Goal: Information Seeking & Learning: Learn about a topic

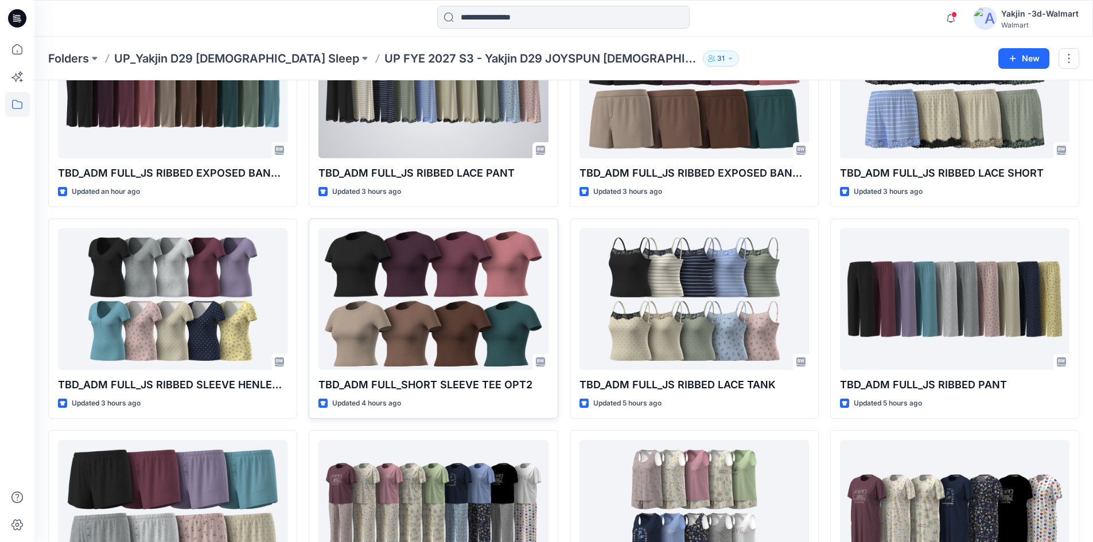
scroll to position [224, 0]
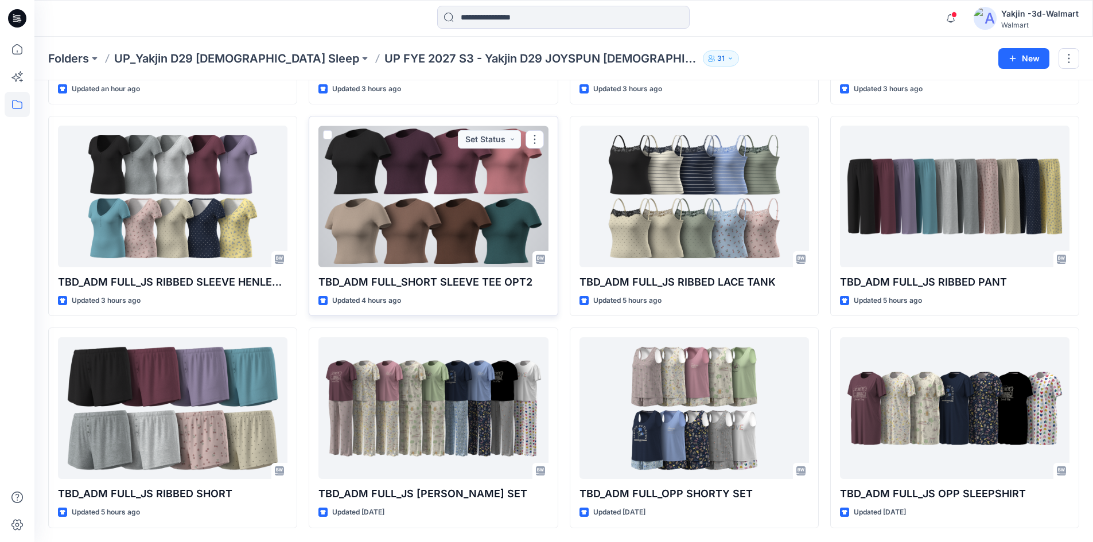
click at [434, 218] on div at bounding box center [433, 197] width 230 height 142
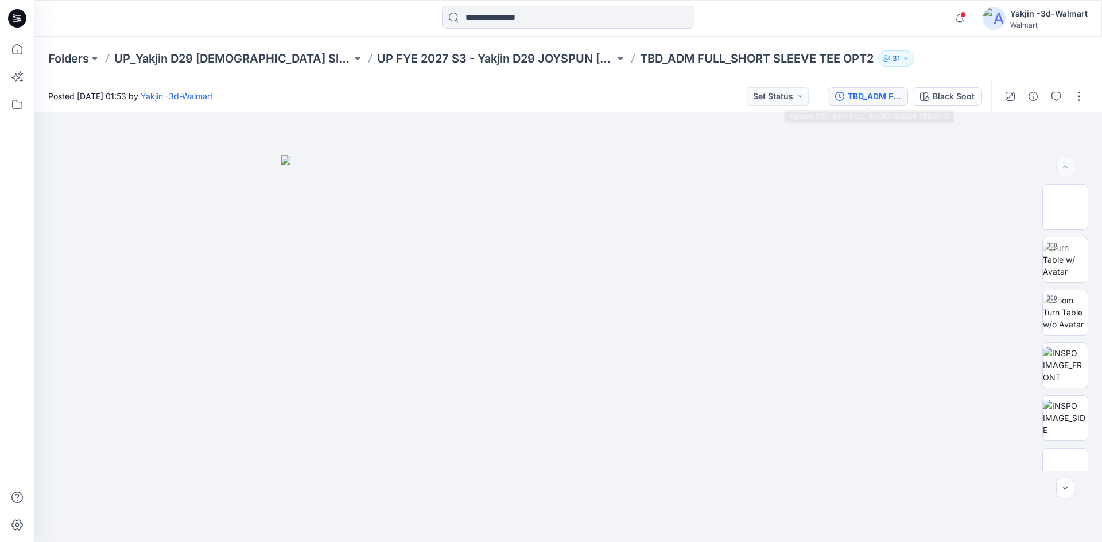
click at [843, 95] on icon "button" at bounding box center [839, 96] width 9 height 9
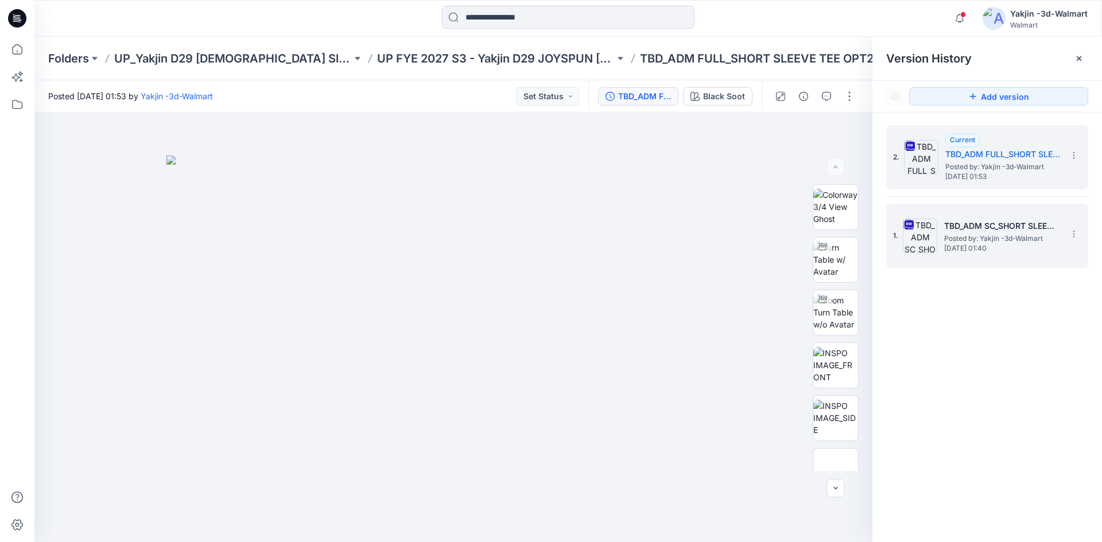
click at [945, 244] on span "[DATE] 01:40" at bounding box center [1001, 248] width 115 height 8
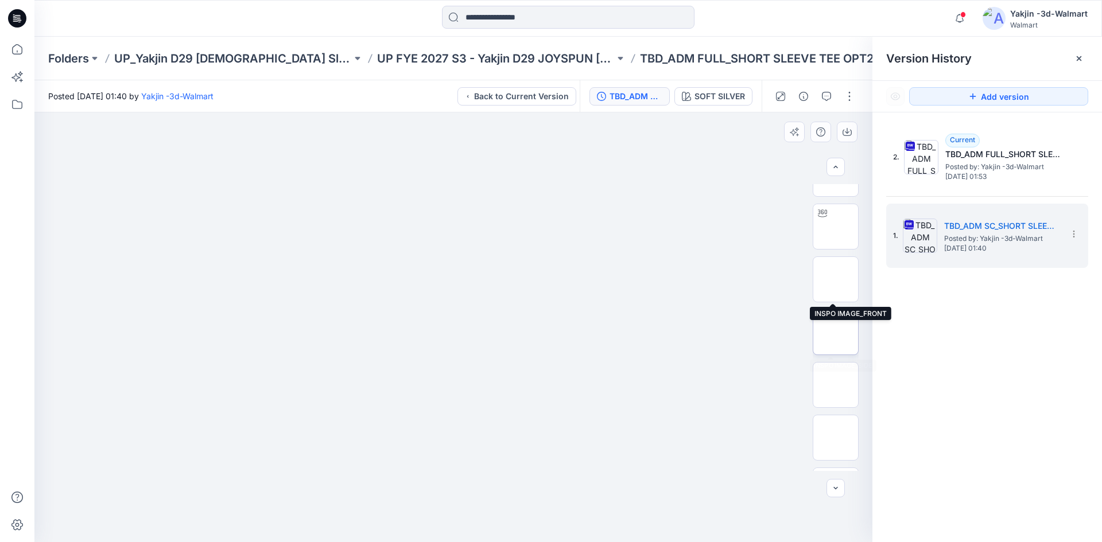
scroll to position [129, 0]
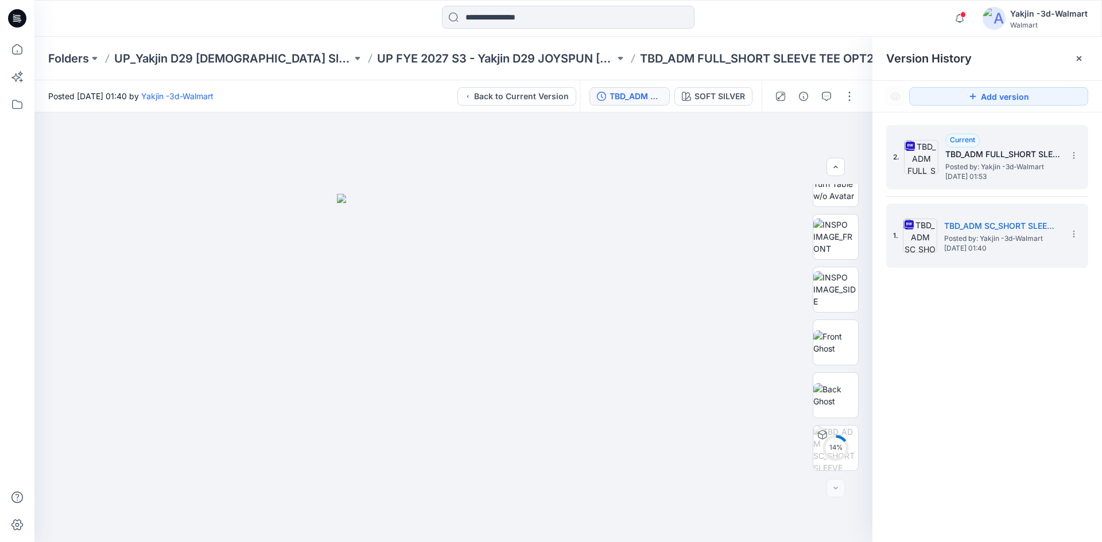
click at [1026, 171] on span "Posted by: Yakjin -3d-Walmart" at bounding box center [1002, 166] width 115 height 11
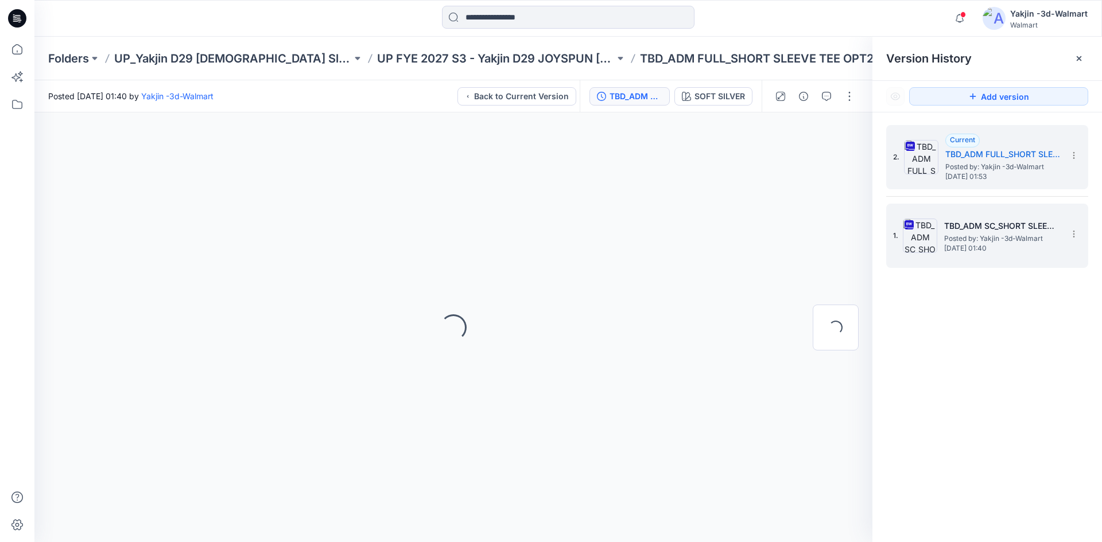
click at [1018, 238] on span "Posted by: Yakjin -3d-Walmart" at bounding box center [1001, 238] width 115 height 11
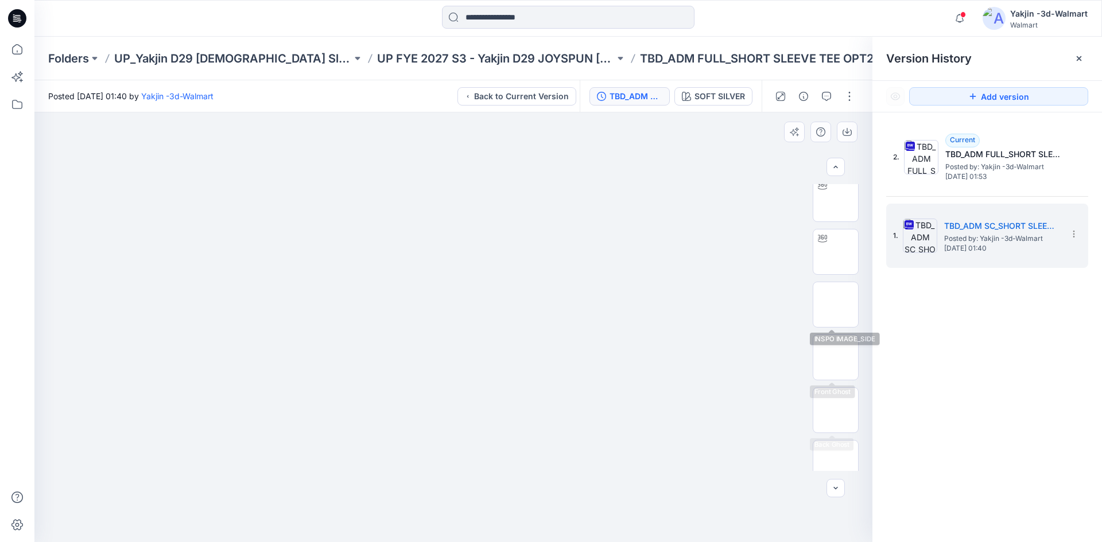
scroll to position [129, 0]
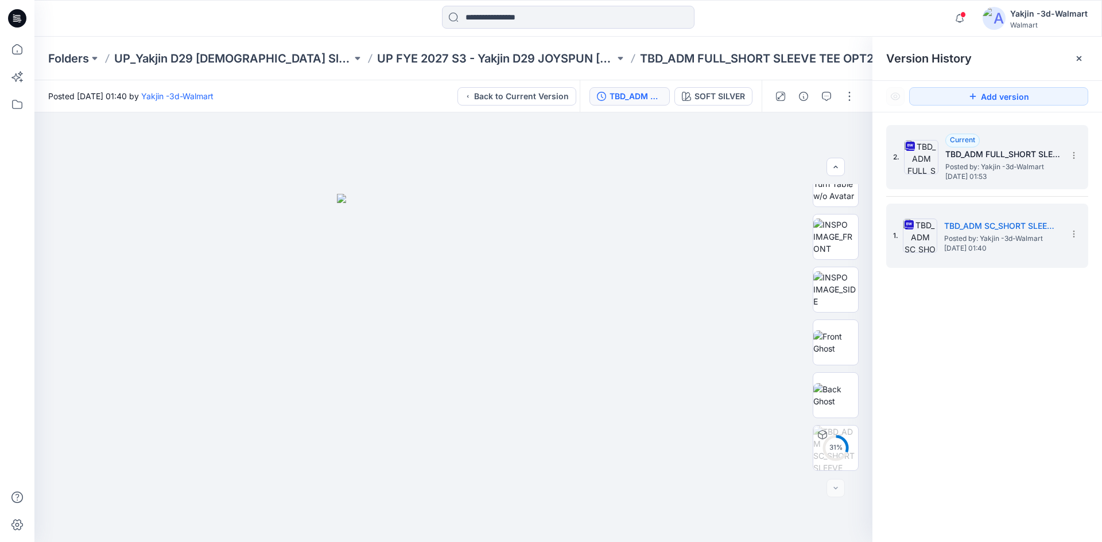
click at [973, 162] on span "Posted by: Yakjin -3d-Walmart" at bounding box center [1002, 166] width 115 height 11
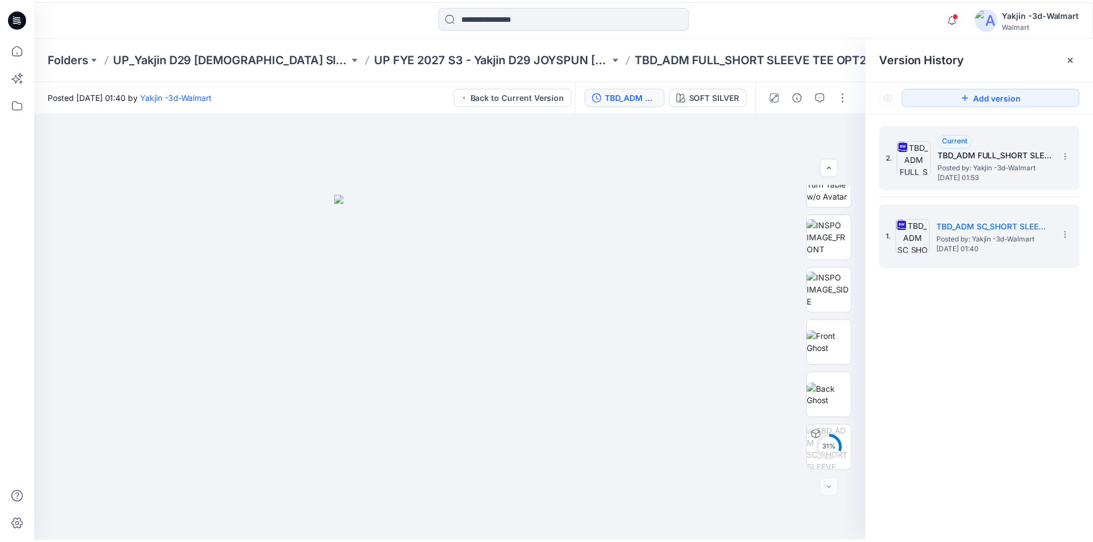
scroll to position [0, 0]
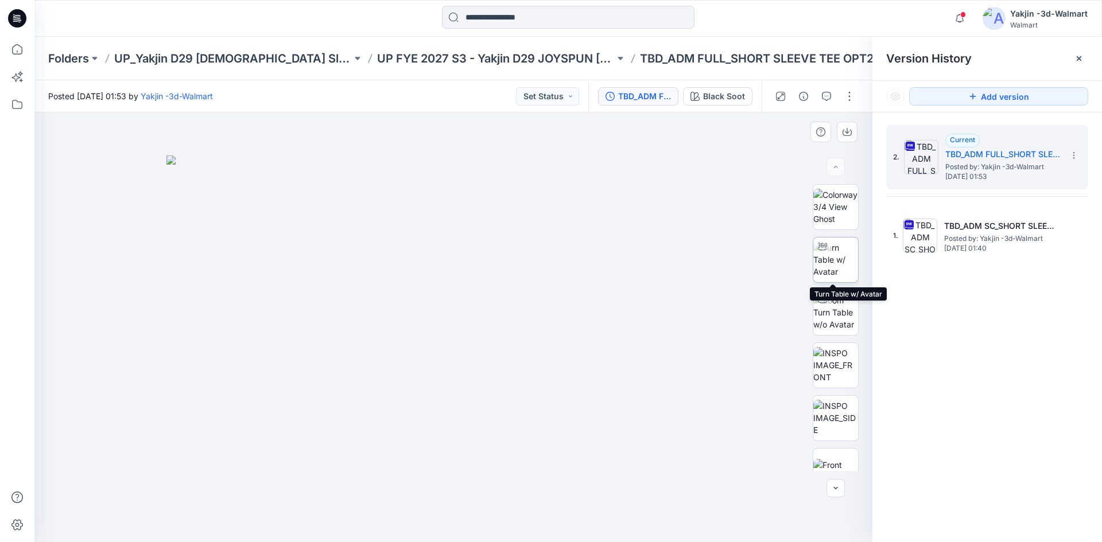
click at [831, 258] on img at bounding box center [835, 260] width 45 height 36
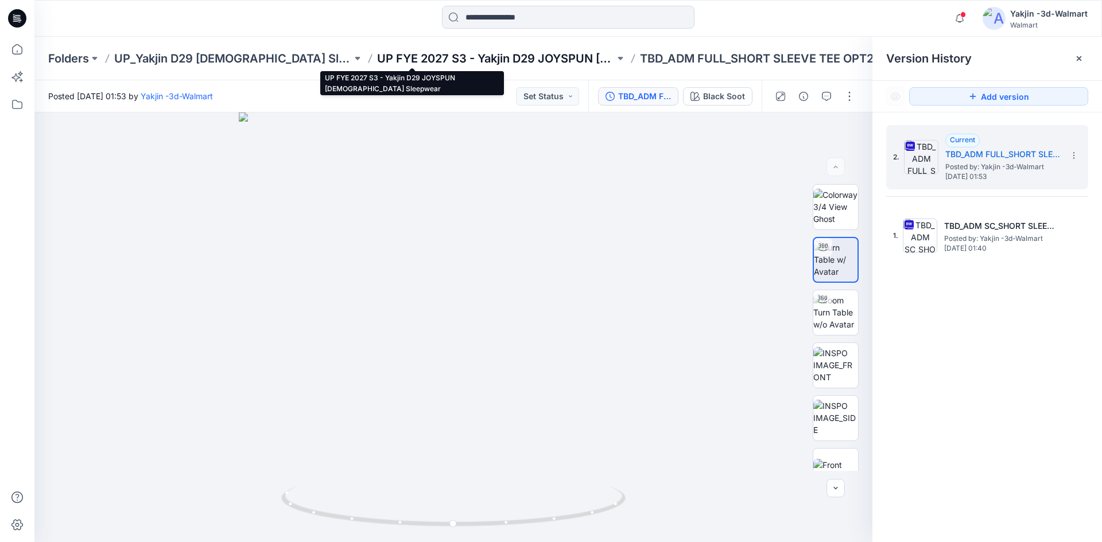
click at [450, 55] on p "UP FYE 2027 S3 - Yakjin D29 JOYSPUN [DEMOGRAPHIC_DATA] Sleepwear" at bounding box center [496, 58] width 238 height 16
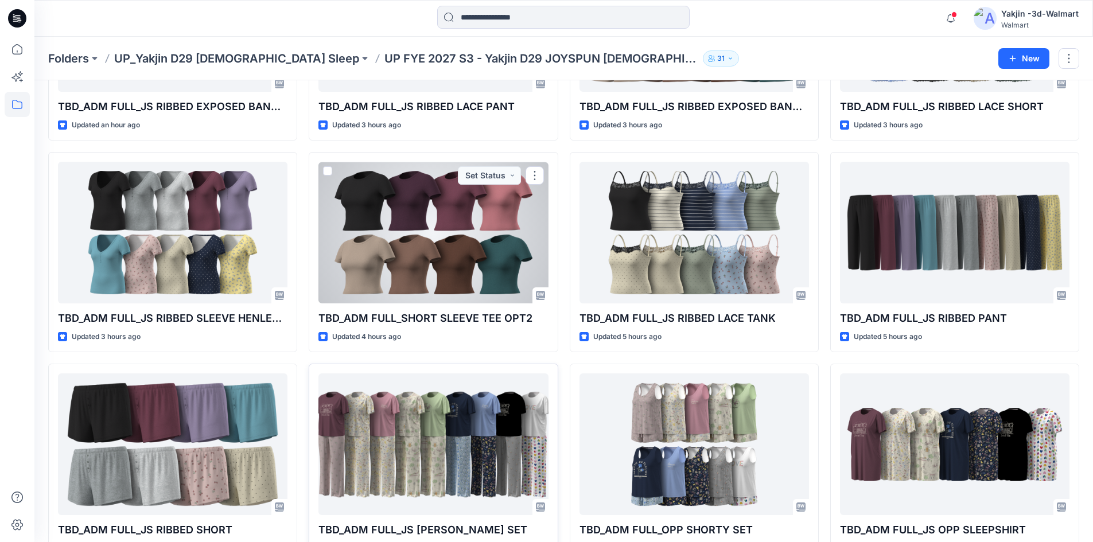
scroll to position [224, 0]
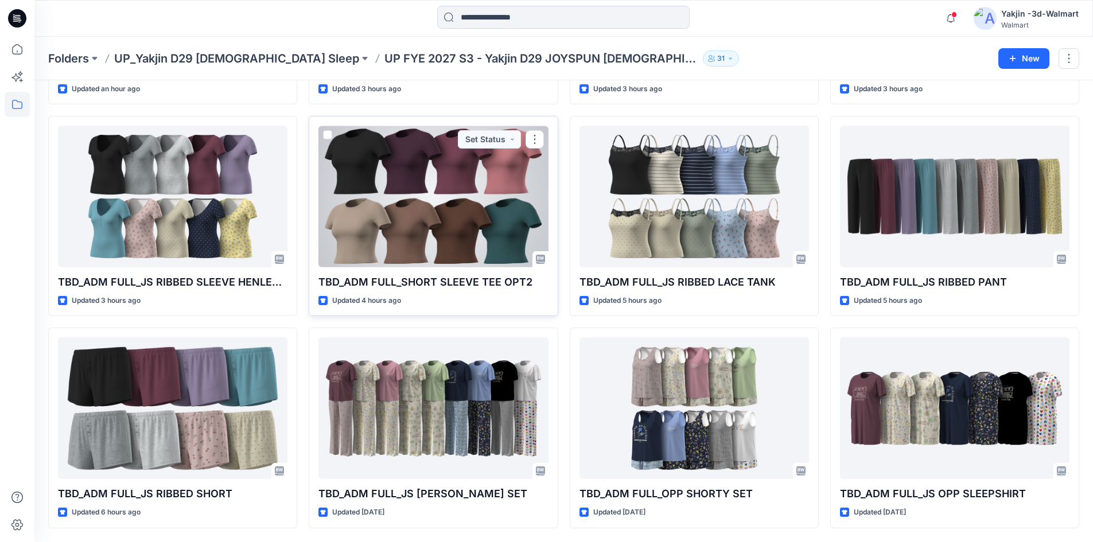
click at [405, 295] on div "Updated 4 hours ago" at bounding box center [433, 301] width 230 height 12
click at [405, 278] on p "TBD_ADM FULL_SHORT SLEEVE TEE OPT2" at bounding box center [433, 282] width 230 height 16
click at [425, 219] on div at bounding box center [433, 197] width 230 height 142
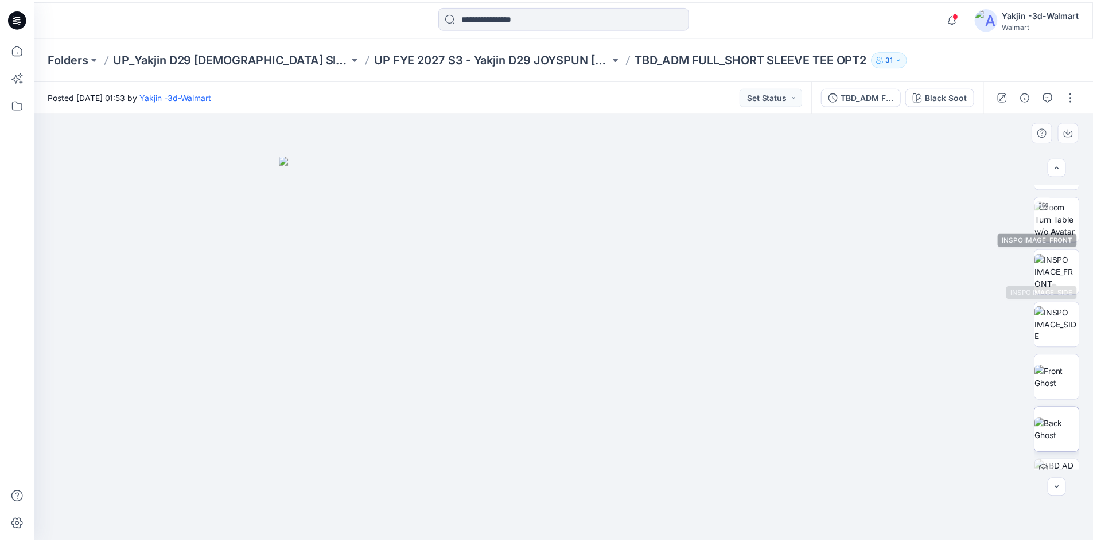
scroll to position [181, 0]
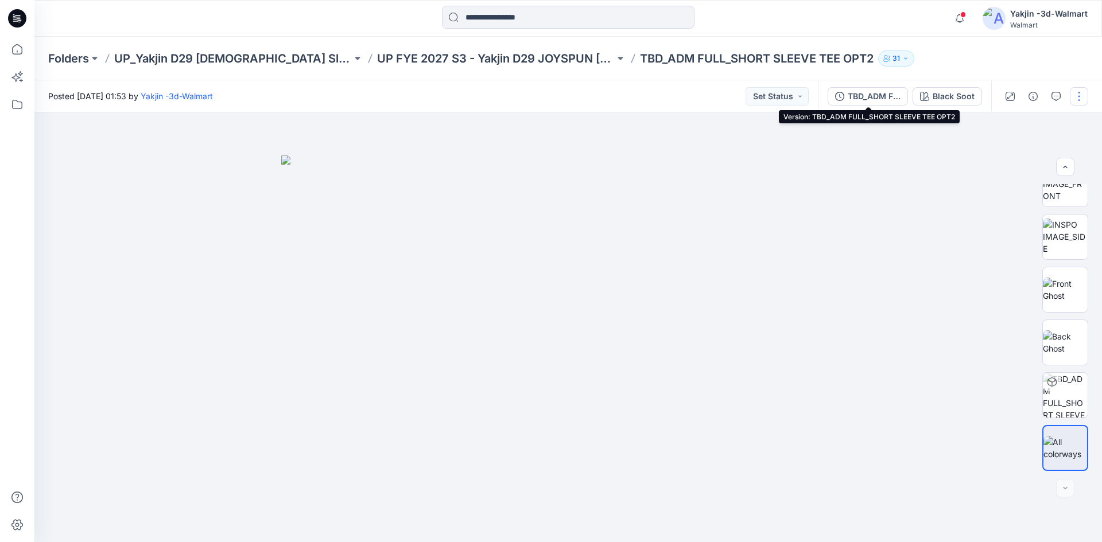
click at [853, 99] on div "TBD_ADM FULL_SHORT SLEEVE TEE OPT2" at bounding box center [874, 96] width 53 height 13
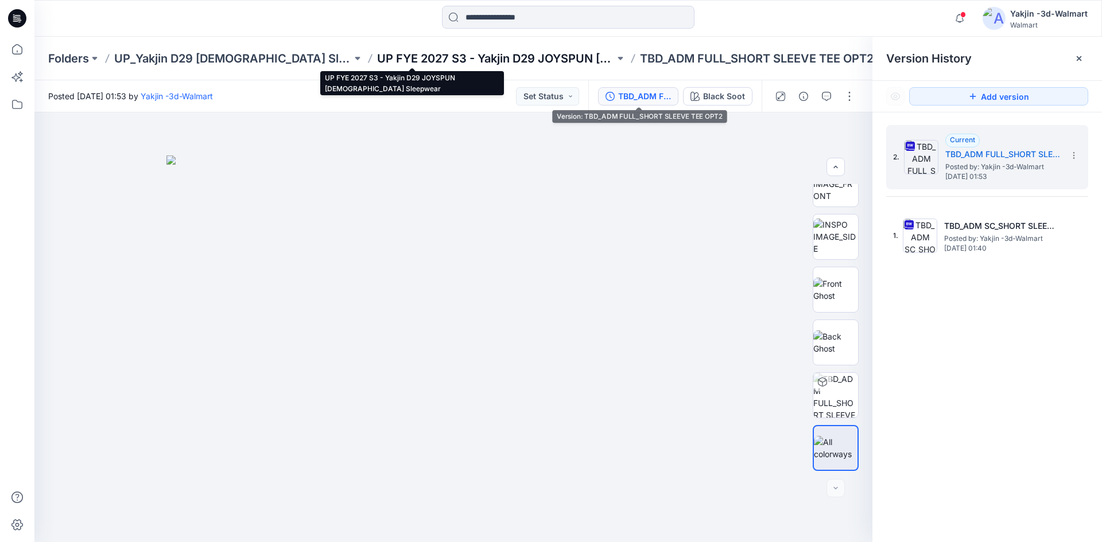
click at [463, 60] on p "UP FYE 2027 S3 - Yakjin D29 JOYSPUN [DEMOGRAPHIC_DATA] Sleepwear" at bounding box center [496, 58] width 238 height 16
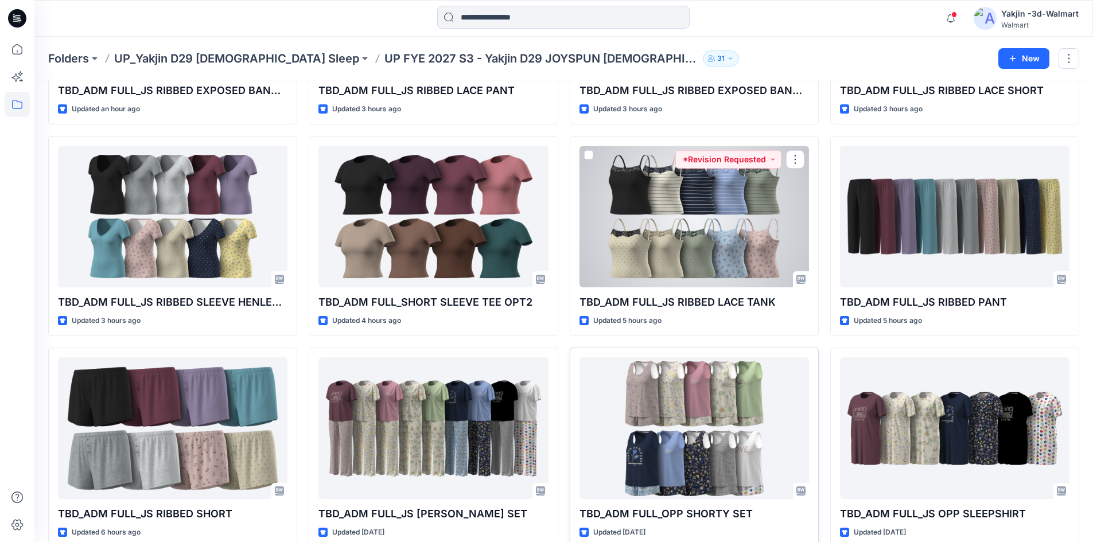
scroll to position [224, 0]
